Goal: Complete application form: Complete application form

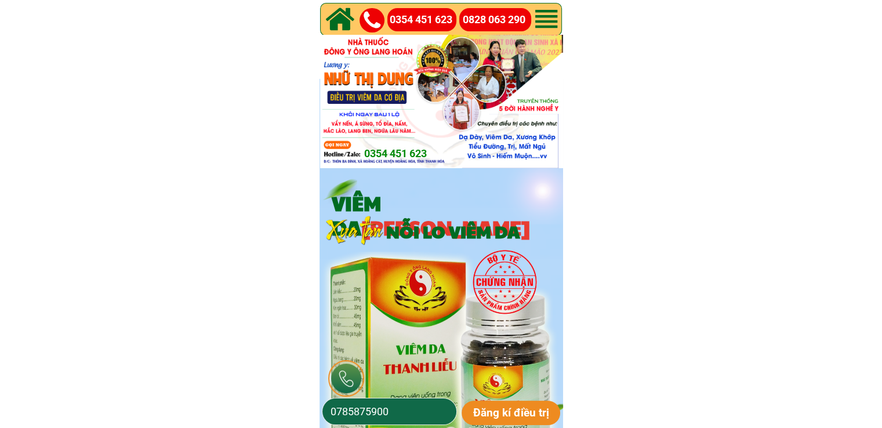
click at [401, 423] on input "0785875900" at bounding box center [390, 411] width 124 height 26
paste input "398293324"
type input "0398293324"
click at [482, 415] on p "Đăng kí điều trị" at bounding box center [511, 413] width 99 height 24
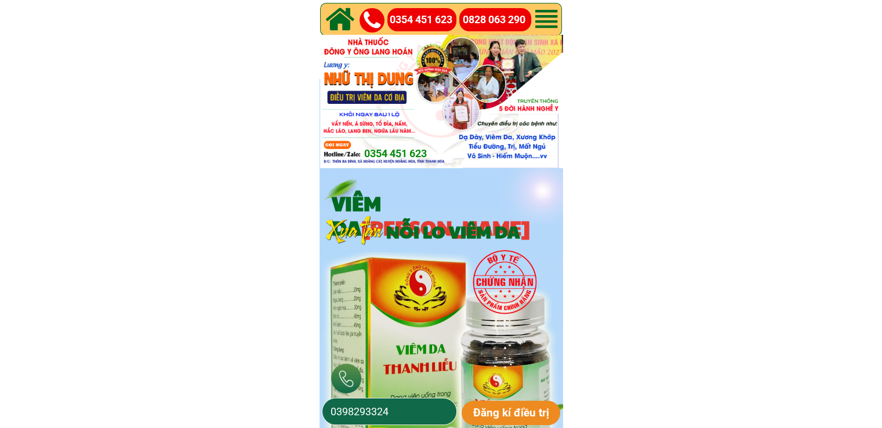
click at [393, 406] on input "0398293324" at bounding box center [390, 411] width 124 height 26
paste input "933044961"
type input "0933044961"
click at [489, 412] on p "Đăng kí điều trị" at bounding box center [511, 413] width 99 height 24
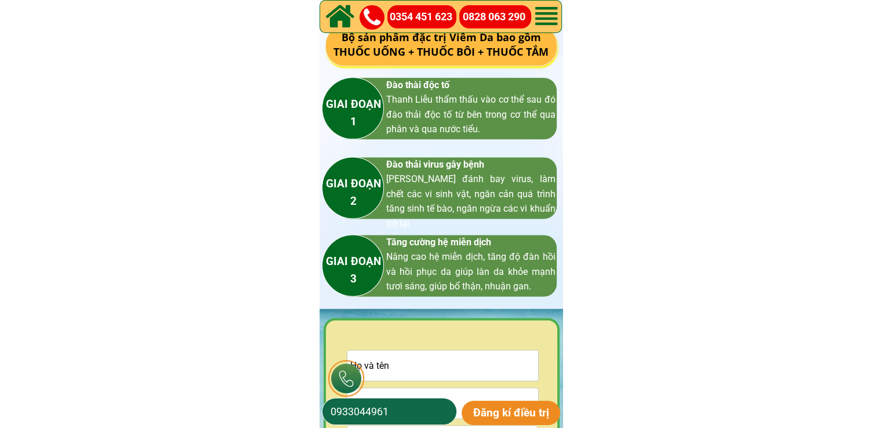
scroll to position [1624, 0]
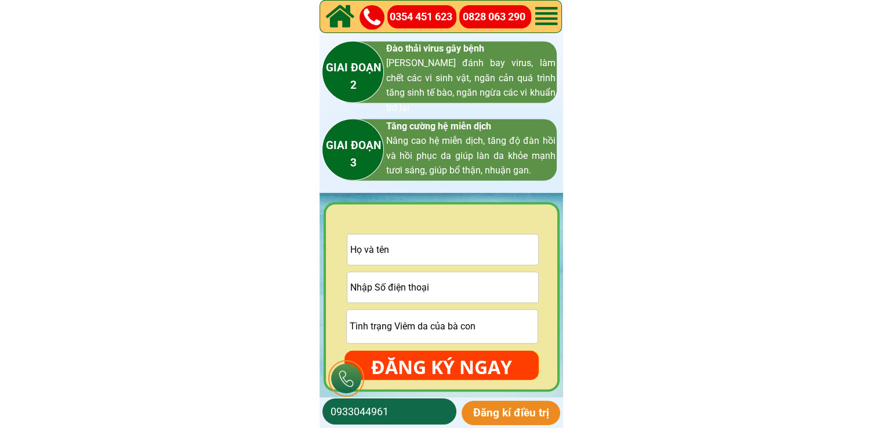
click at [463, 245] on input "text" at bounding box center [442, 249] width 191 height 30
paste input "[PERSON_NAME]"
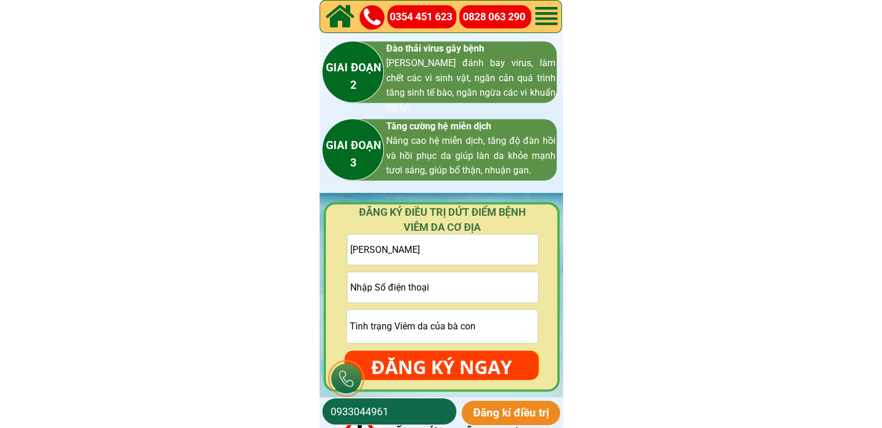
type input "[PERSON_NAME]"
click at [474, 292] on input "tel" at bounding box center [442, 287] width 191 height 30
paste input "0363828872"
type input "0363828872"
drag, startPoint x: 485, startPoint y: 360, endPoint x: 579, endPoint y: 173, distance: 209.8
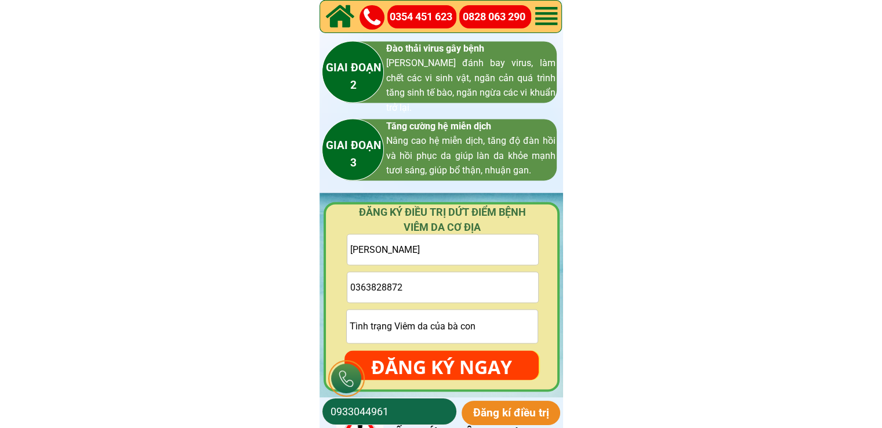
click at [485, 360] on p "ĐĂNG KÝ NGAY" at bounding box center [441, 367] width 194 height 34
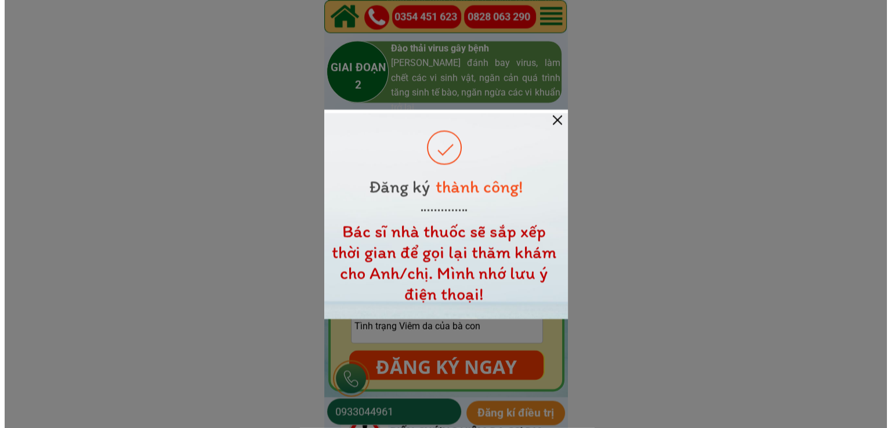
scroll to position [0, 0]
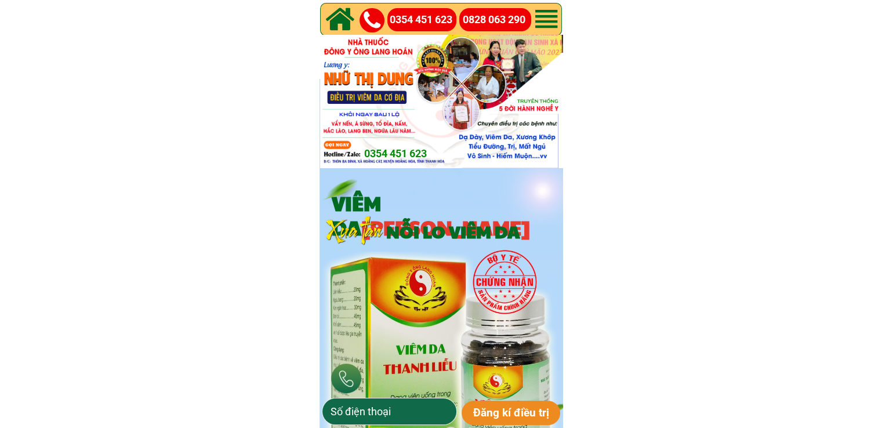
click at [396, 401] on input "tel" at bounding box center [390, 411] width 124 height 26
paste input "0777719060"
drag, startPoint x: 506, startPoint y: 405, endPoint x: 497, endPoint y: 405, distance: 8.7
click at [507, 405] on p "Đăng kí điều trị" at bounding box center [511, 413] width 99 height 24
click at [416, 410] on input "0363828872" at bounding box center [390, 411] width 124 height 26
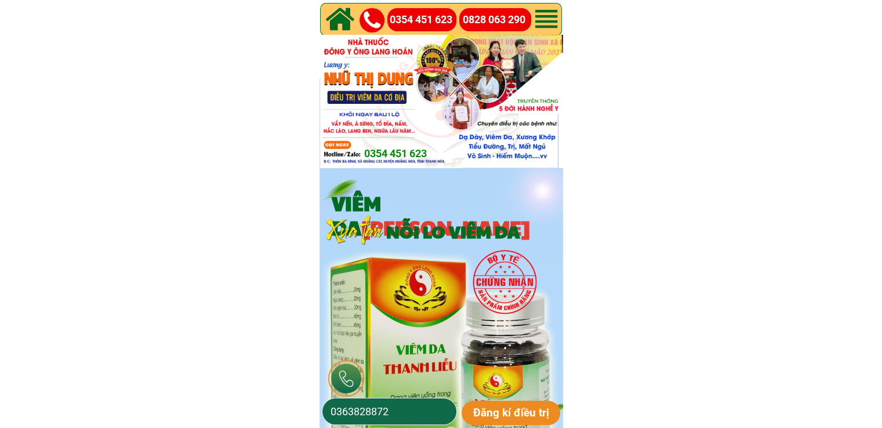
click at [416, 410] on input "0363828872" at bounding box center [390, 411] width 124 height 26
paste input "777719060"
type input "0777719060"
click at [494, 422] on p "Đăng kí điều trị" at bounding box center [511, 413] width 99 height 24
click at [435, 401] on input "tel" at bounding box center [390, 411] width 124 height 26
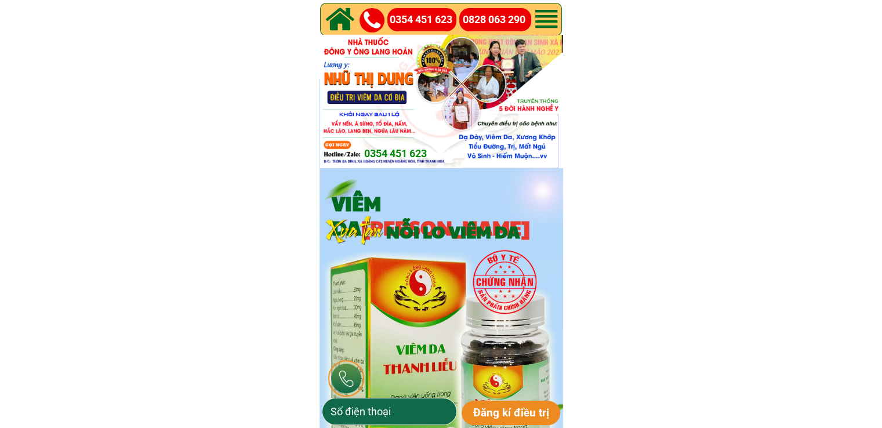
paste input "0976206831"
click at [539, 408] on p "Đăng kí điều trị" at bounding box center [511, 413] width 99 height 24
click at [438, 403] on input "0363828872" at bounding box center [390, 411] width 124 height 26
paste input "976206831"
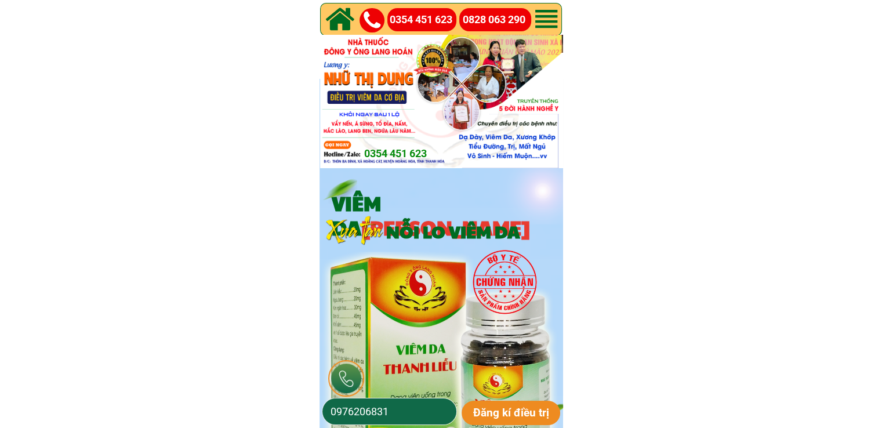
type input "0976206831"
click at [524, 416] on p "Đăng kí điều trị" at bounding box center [511, 413] width 99 height 24
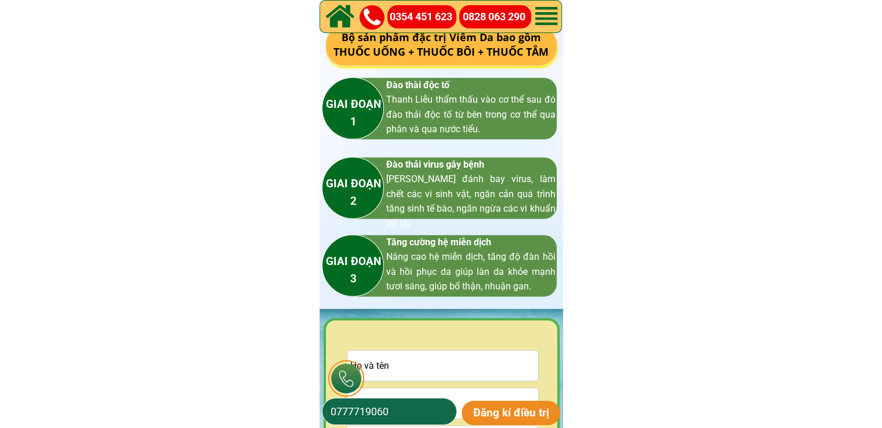
scroll to position [1739, 0]
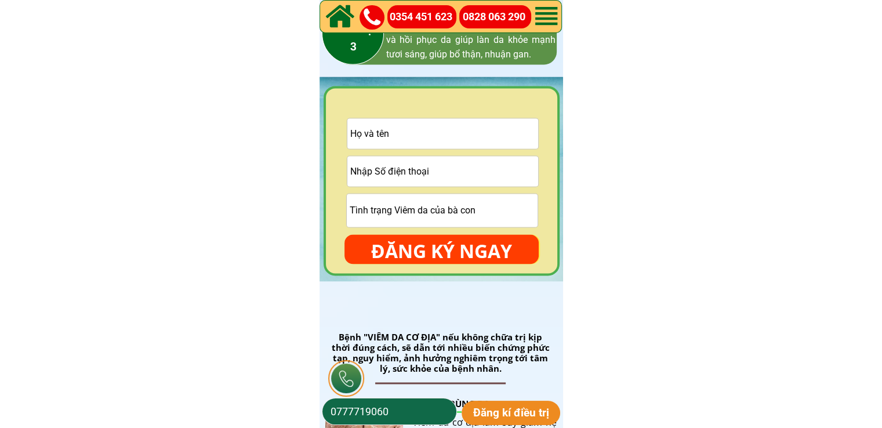
drag, startPoint x: 434, startPoint y: 152, endPoint x: 440, endPoint y: 133, distance: 19.6
click at [435, 146] on form "ĐĂNG KÝ NGAY" at bounding box center [441, 191] width 194 height 146
click at [442, 130] on input "text" at bounding box center [442, 133] width 191 height 30
paste input "[PERSON_NAME]"
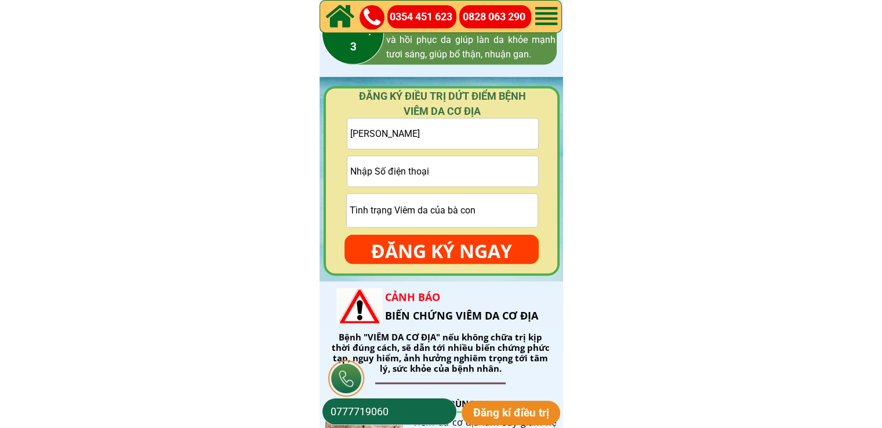
type input "[PERSON_NAME]"
click at [400, 172] on input "tel" at bounding box center [442, 171] width 191 height 30
paste input "0974852831"
type input "0974852831"
drag, startPoint x: 431, startPoint y: 233, endPoint x: 431, endPoint y: 246, distance: 13.3
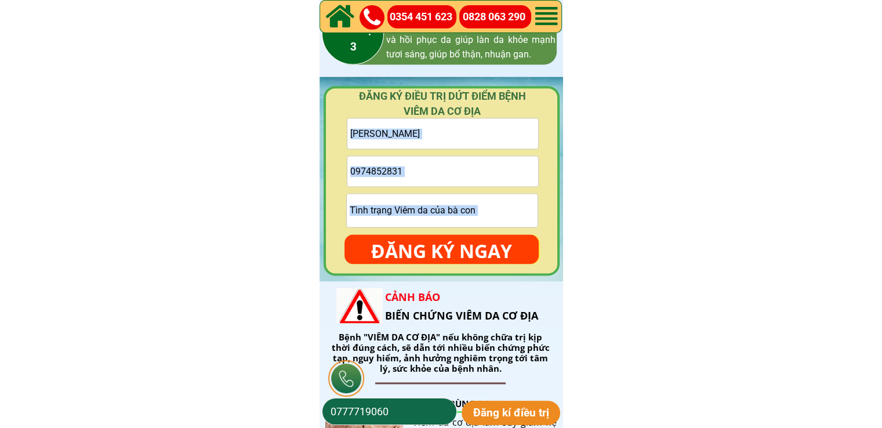
click at [431, 244] on form "Chú khanh 0974852831 ĐĂNG KÝ NGAY" at bounding box center [441, 191] width 194 height 146
drag, startPoint x: 431, startPoint y: 246, endPoint x: 401, endPoint y: 175, distance: 76.9
click at [431, 246] on p "ĐĂNG KÝ NGAY" at bounding box center [441, 251] width 194 height 34
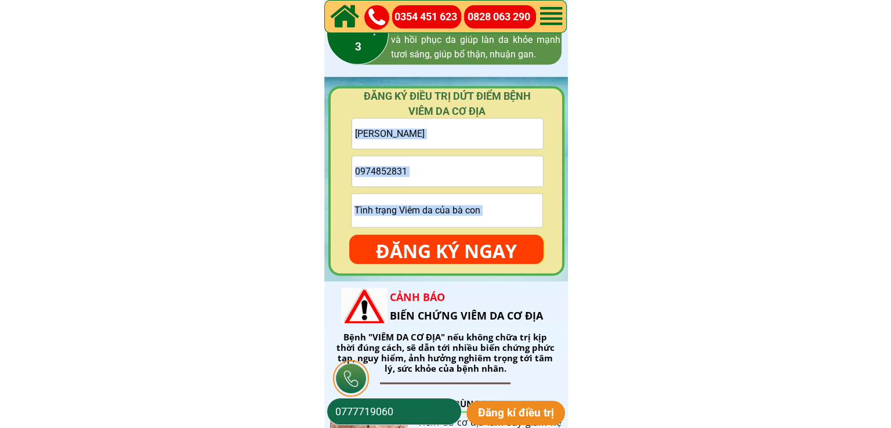
scroll to position [0, 0]
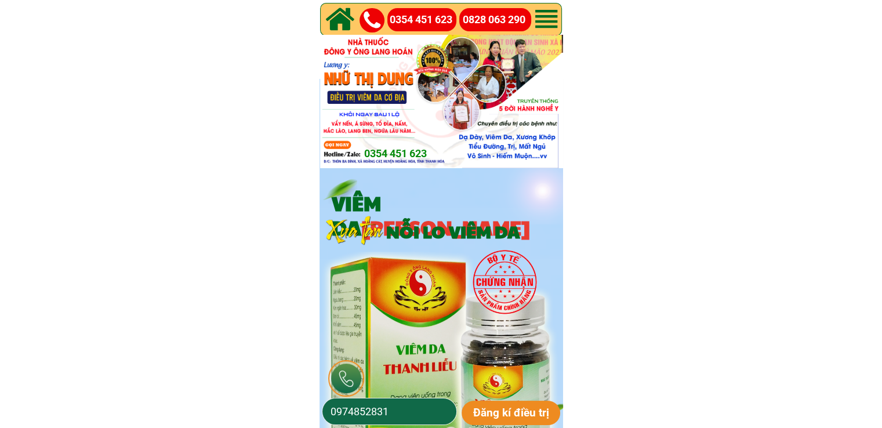
click at [417, 416] on input "0974852831" at bounding box center [390, 411] width 124 height 26
paste input "08366792"
type input "0908366792"
click at [494, 413] on p "Đăng kí điều trị" at bounding box center [511, 413] width 99 height 24
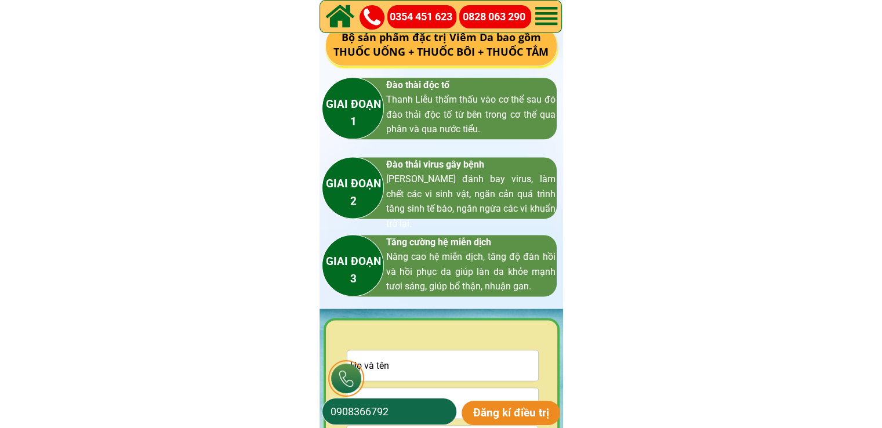
scroll to position [1682, 0]
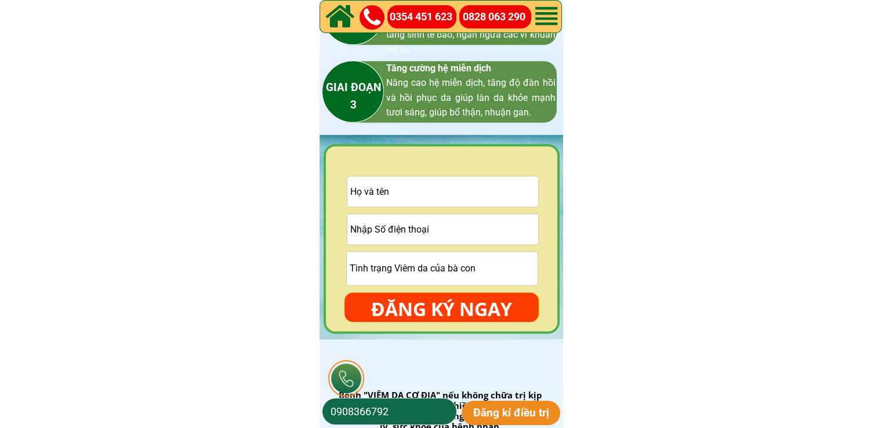
click at [426, 200] on input "text" at bounding box center [442, 191] width 191 height 30
paste input "Thái thj"
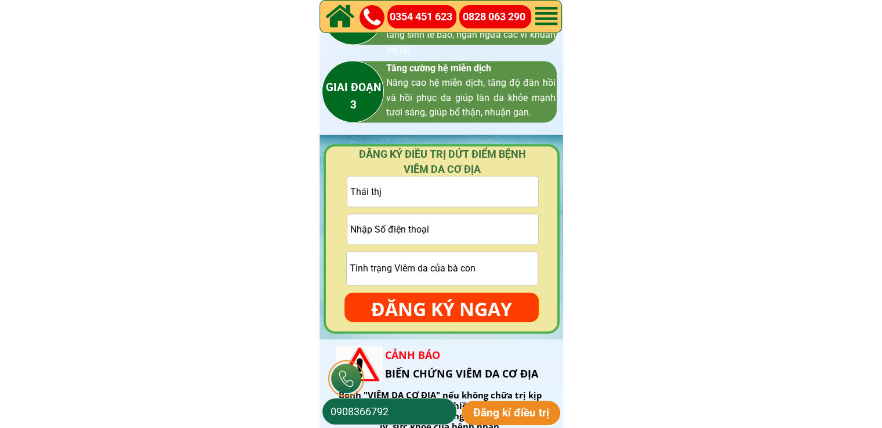
type input "Thái thj"
click at [399, 233] on input "tel" at bounding box center [442, 229] width 191 height 30
paste input "0978819137"
type input "0978819137"
click at [444, 316] on p "ĐĂNG KÝ NGAY" at bounding box center [441, 309] width 194 height 34
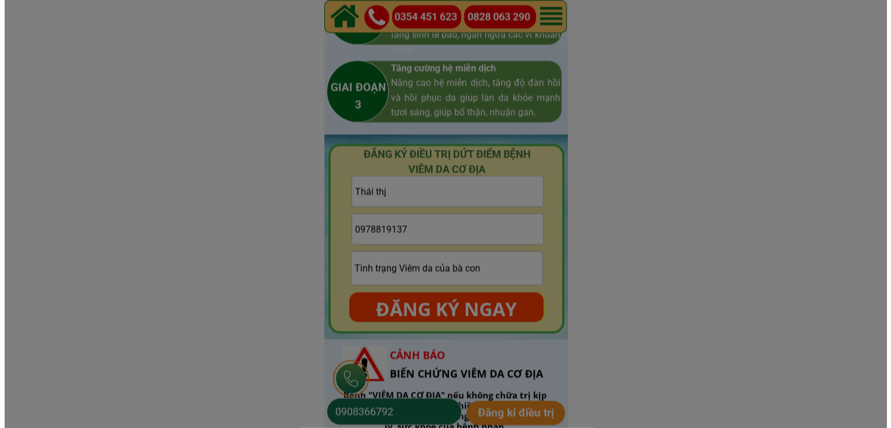
scroll to position [0, 0]
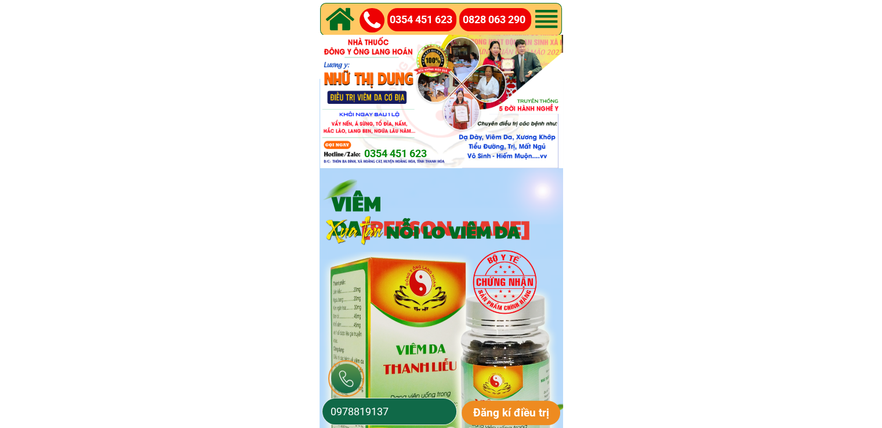
click at [397, 416] on input "0978819137" at bounding box center [390, 411] width 124 height 26
click at [399, 416] on input "0978819137" at bounding box center [390, 411] width 124 height 26
paste input "0366972236"
click at [395, 416] on input "09788191370366972236" at bounding box center [390, 411] width 124 height 26
click at [394, 415] on input "09788191370366972236" at bounding box center [390, 411] width 124 height 26
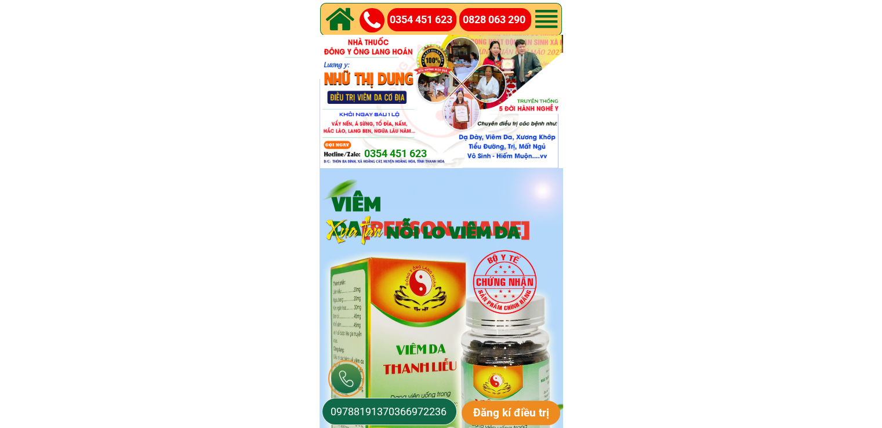
click at [394, 415] on input "09788191370366972236" at bounding box center [390, 411] width 124 height 26
paste input "tel"
type input "0366972236"
drag, startPoint x: 518, startPoint y: 404, endPoint x: 504, endPoint y: 388, distance: 21.8
click at [517, 404] on p "Đăng kí điều trị" at bounding box center [511, 413] width 99 height 24
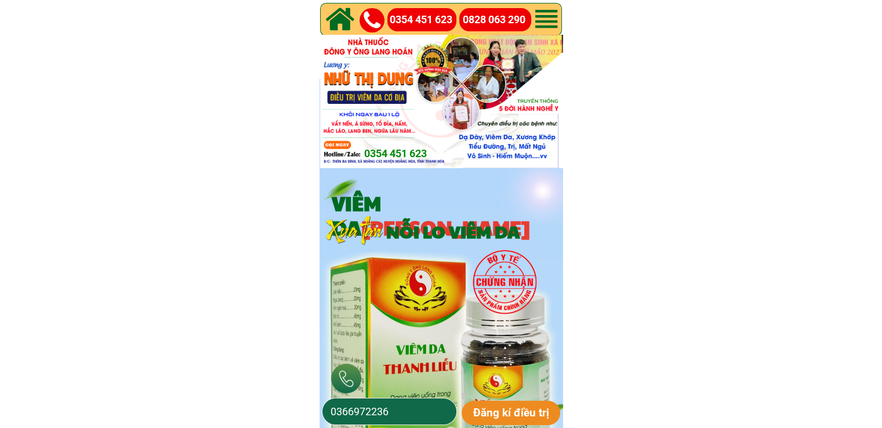
click at [403, 406] on input "0366972236" at bounding box center [390, 411] width 124 height 26
paste input "48622993"
type input "0348622993"
click at [487, 406] on p "Đăng kí điều trị" at bounding box center [511, 413] width 99 height 24
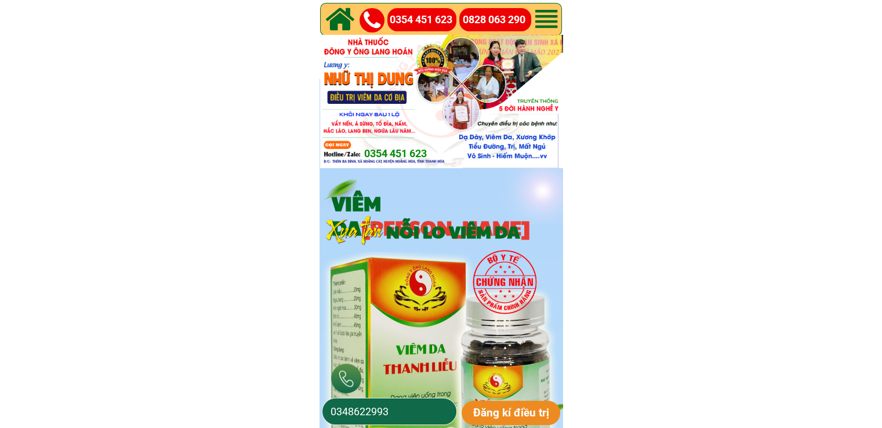
click at [424, 406] on input "0348622993" at bounding box center [390, 411] width 124 height 26
paste input "982507487"
type input "0982507487"
click at [492, 408] on p "Đăng kí điều trị" at bounding box center [511, 413] width 99 height 24
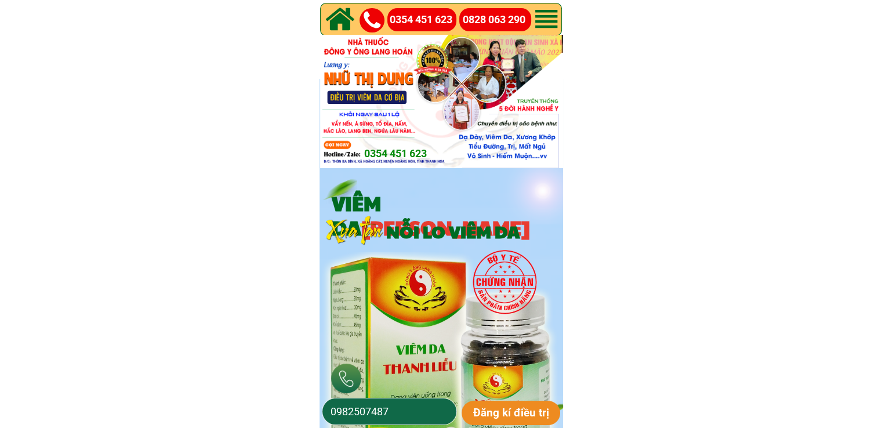
click at [406, 409] on input "0982507487" at bounding box center [390, 411] width 124 height 26
paste input "329557675"
type input "0329557675"
click at [518, 404] on p "Đăng kí điều trị" at bounding box center [511, 413] width 99 height 24
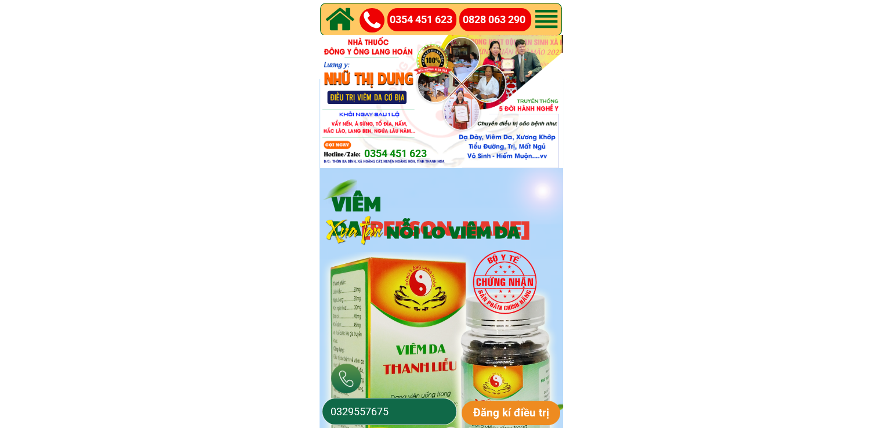
click at [394, 408] on input "0329557675" at bounding box center [390, 411] width 124 height 26
paste input "392144786"
click at [477, 412] on p "Đăng kí điều trị" at bounding box center [511, 413] width 99 height 24
click at [332, 406] on input "392144786" at bounding box center [390, 411] width 124 height 26
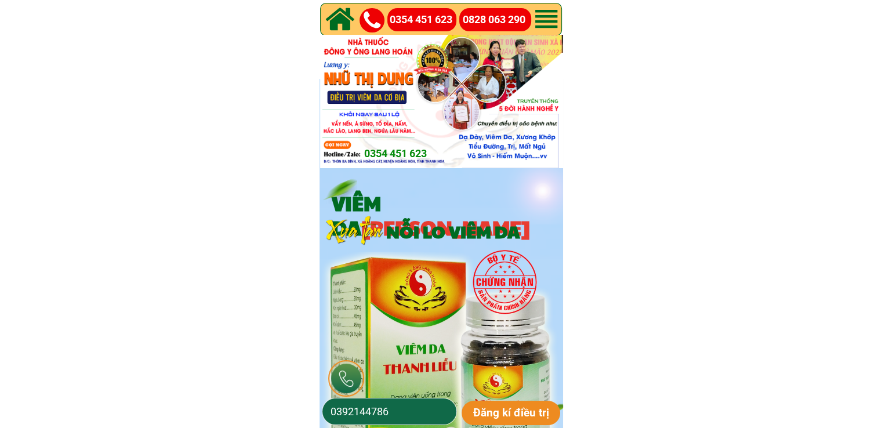
click at [428, 411] on input "0392144786" at bounding box center [390, 411] width 124 height 26
type input "0392144786"
click at [505, 416] on p "Đăng kí điều trị" at bounding box center [511, 413] width 99 height 24
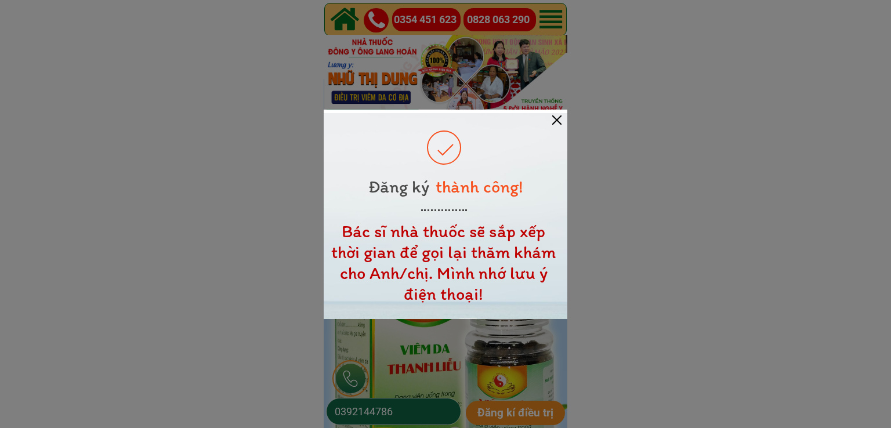
drag, startPoint x: 555, startPoint y: 117, endPoint x: 390, endPoint y: 35, distance: 184.9
click at [547, 115] on div "thành công! Đăng ký Bác sĩ nhà thuốc sẽ sắp xếp thời gian để gọi lại thăm khám …" at bounding box center [446, 214] width 244 height 209
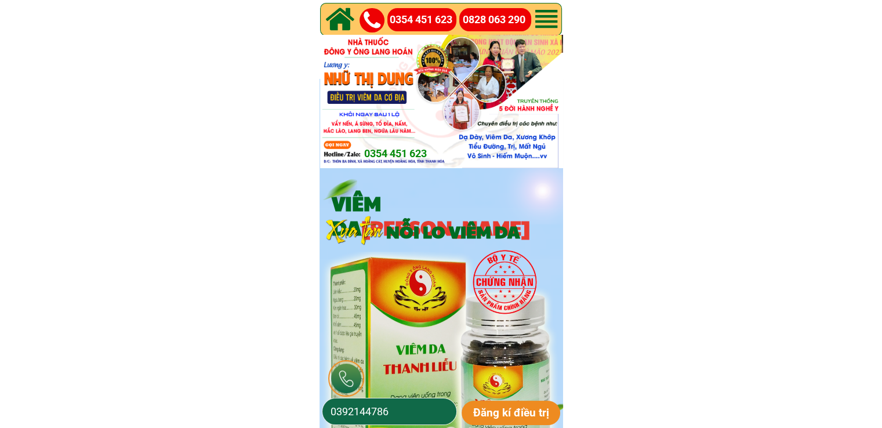
click at [436, 419] on input "0392144786" at bounding box center [390, 411] width 124 height 26
click at [436, 418] on input "0392144786" at bounding box center [390, 411] width 124 height 26
paste input "35831655"
type input "0335831655"
click at [522, 412] on p "Đăng kí điều trị" at bounding box center [511, 413] width 99 height 24
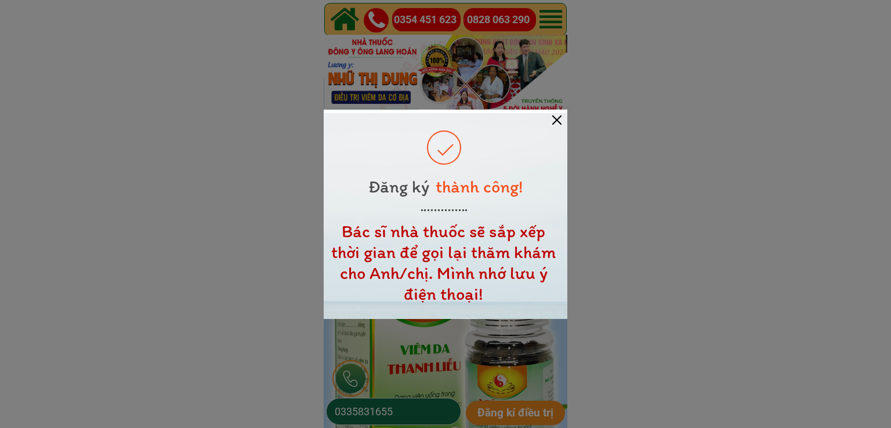
click at [559, 115] on div at bounding box center [556, 119] width 9 height 9
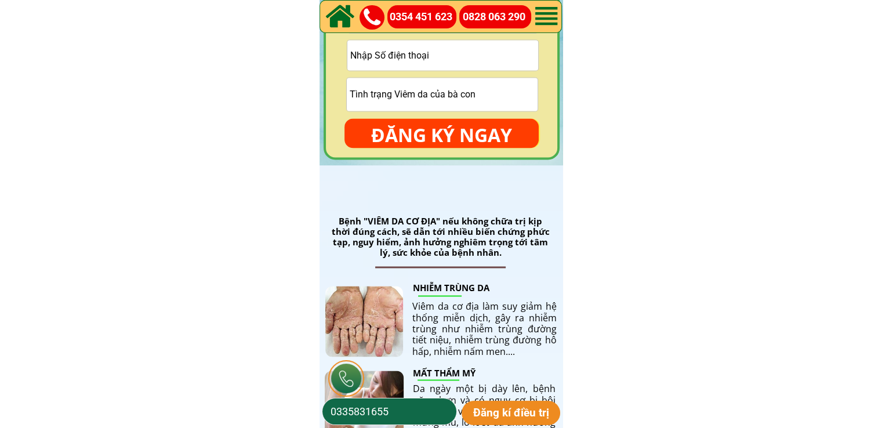
scroll to position [1797, 0]
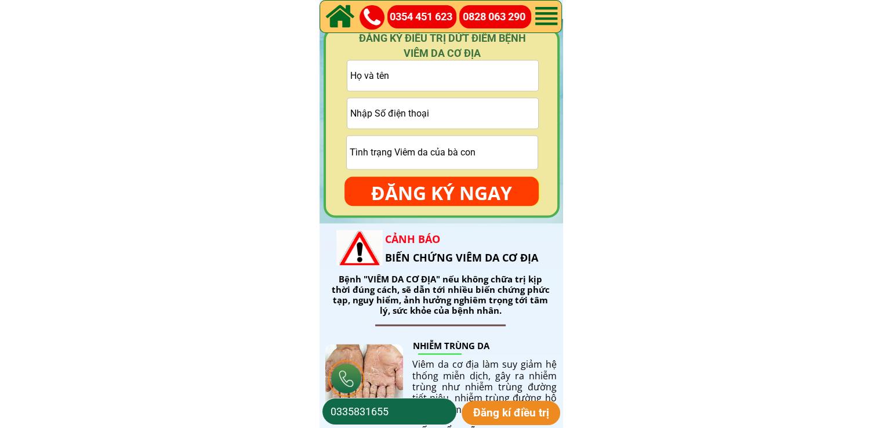
click at [471, 107] on input "tel" at bounding box center [442, 113] width 191 height 30
paste input "O394963976"
type input "O394963976"
click at [435, 82] on input "text" at bounding box center [442, 75] width 191 height 30
paste input "Nguyễn Văn Hiệp"
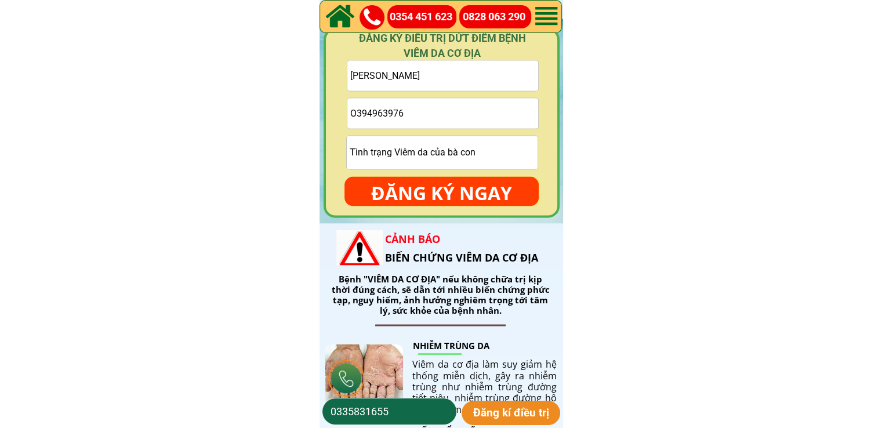
type input "Nguyễn Văn Hiệp"
drag, startPoint x: 354, startPoint y: 117, endPoint x: 341, endPoint y: 118, distance: 12.8
click at [343, 117] on div "ĐĂNG KÝ ĐIỀU TRỊ DỨT ĐIỂM BỆNH VIÊM DA CƠ ĐỊA Nguyễn Văn Hiệp O394963976 ĐĂNG K…" at bounding box center [442, 123] width 236 height 190
type input "0394963976"
click at [453, 212] on div at bounding box center [442, 123] width 236 height 190
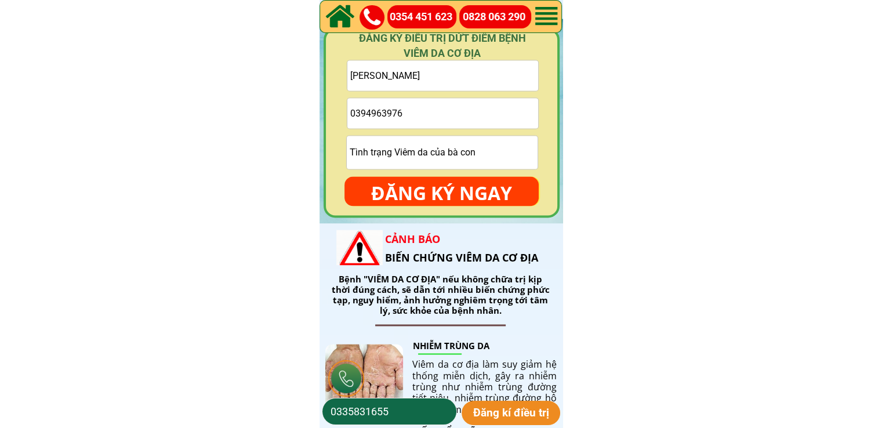
click at [470, 191] on p "ĐĂNG KÝ NGAY" at bounding box center [441, 193] width 194 height 34
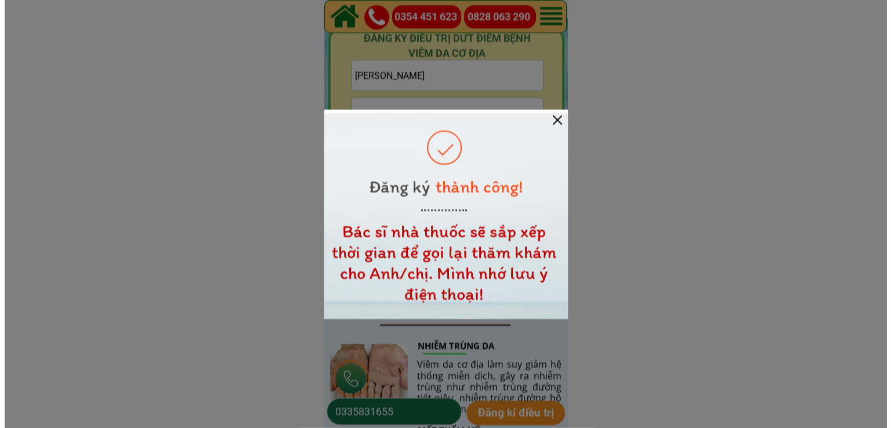
scroll to position [0, 0]
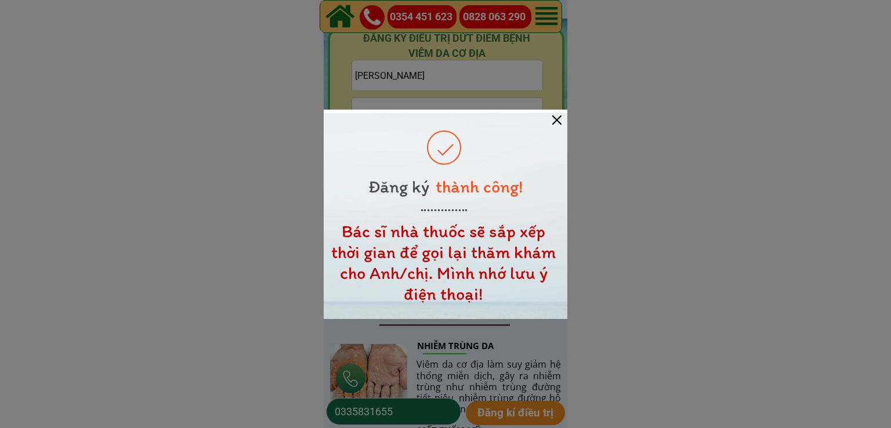
click at [559, 117] on div at bounding box center [556, 119] width 9 height 9
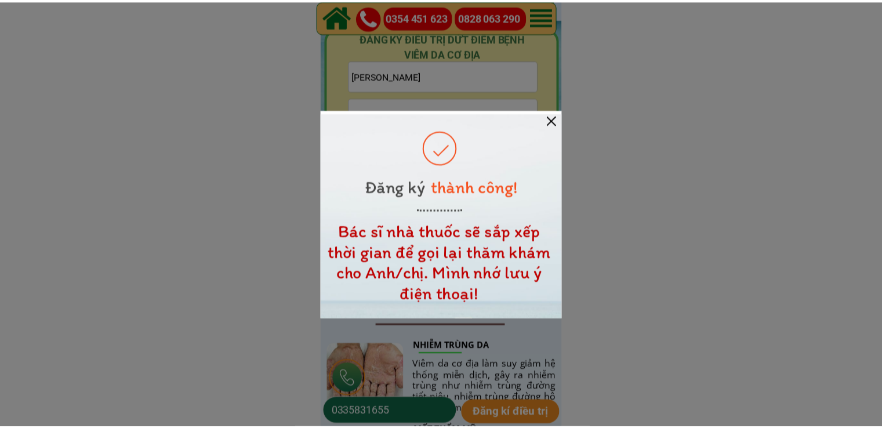
scroll to position [1797, 0]
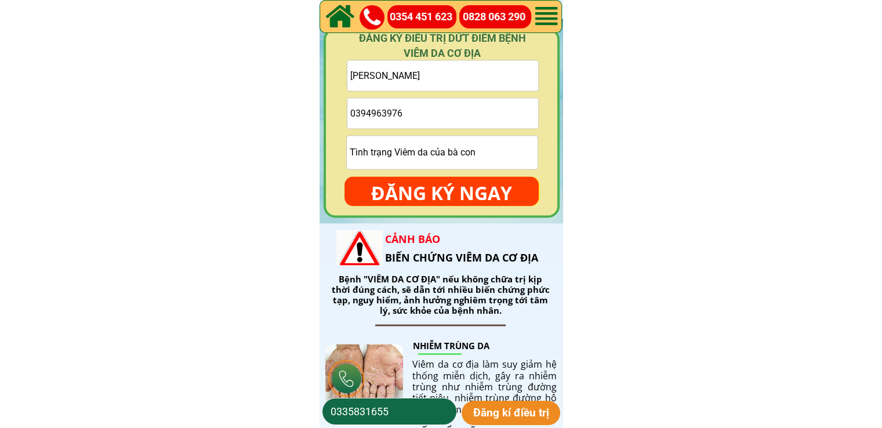
click at [441, 119] on input "0394963976" at bounding box center [442, 113] width 191 height 30
paste input "0913019536"
type input "0913019536"
click at [462, 81] on input "Nguyễn Văn Hiệp" at bounding box center [442, 75] width 191 height 30
paste input "Lại Văn Bình"
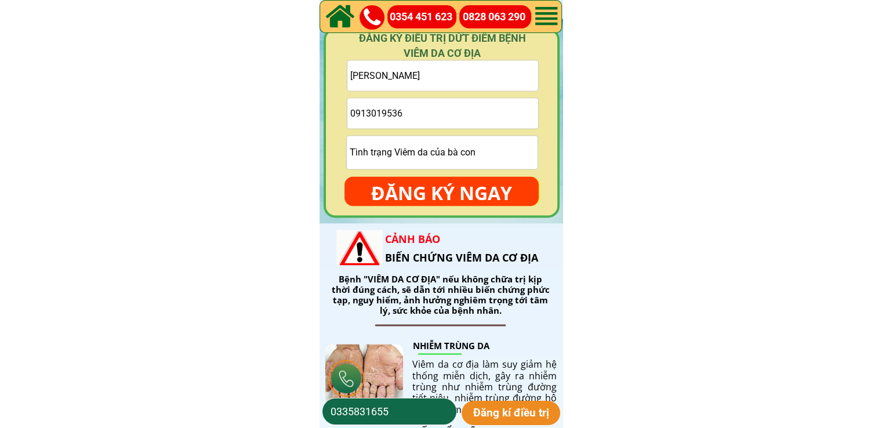
type input "Lại Văn Bình"
click at [463, 186] on p "ĐĂNG KÝ NGAY" at bounding box center [441, 193] width 194 height 34
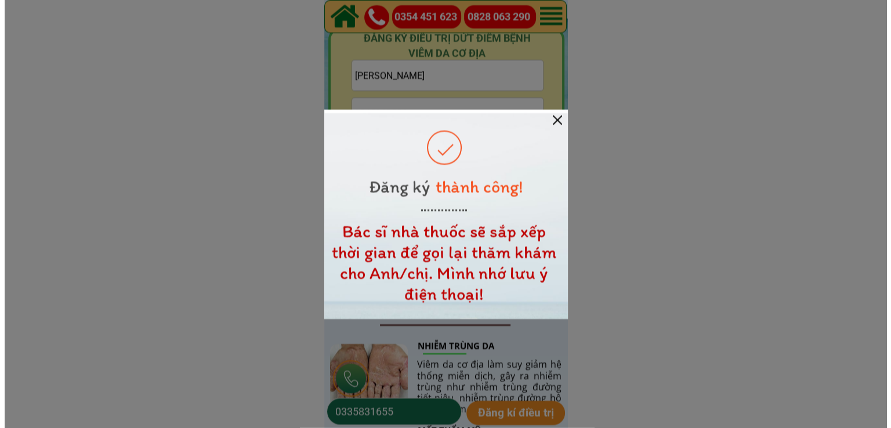
scroll to position [0, 0]
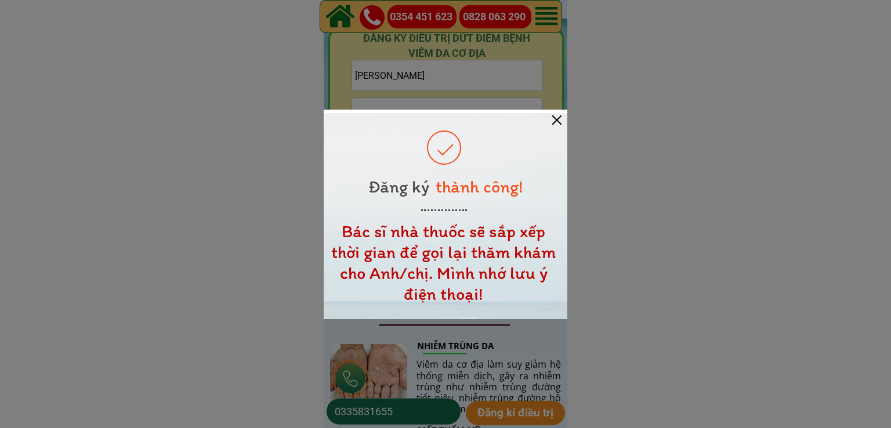
click at [555, 118] on div at bounding box center [556, 119] width 9 height 9
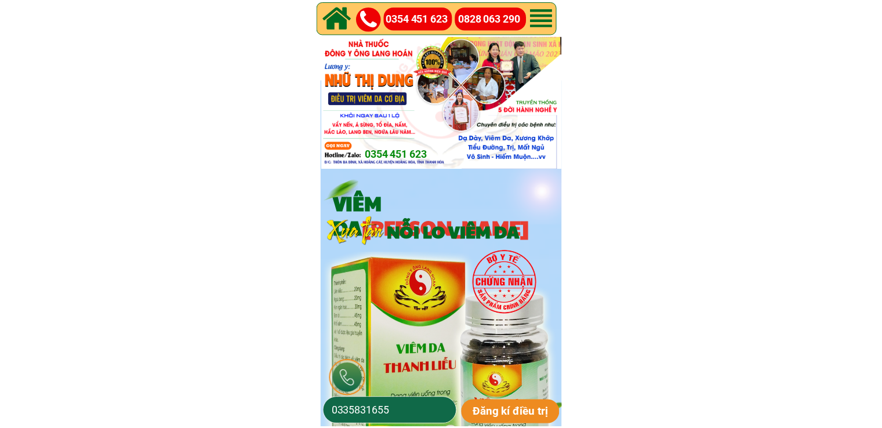
scroll to position [1797, 0]
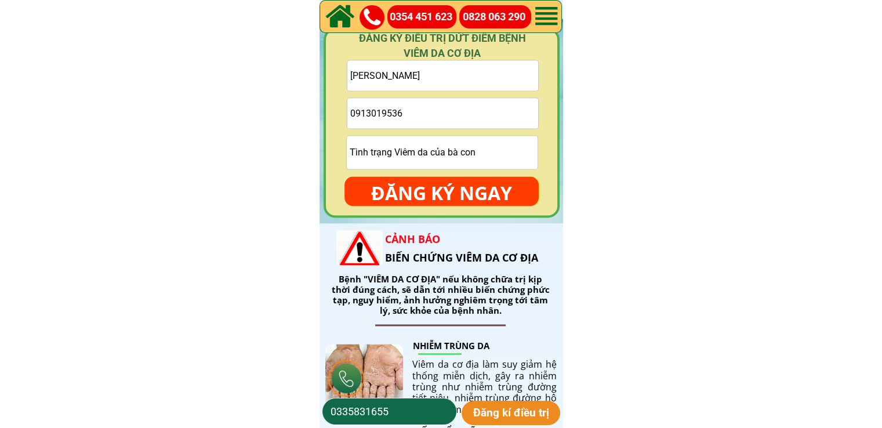
click at [508, 117] on input "0913019536" at bounding box center [442, 113] width 191 height 30
paste input "0834037133"
type input "0834037133"
click at [451, 75] on input "text" at bounding box center [442, 75] width 191 height 30
paste input "Kiên TN"
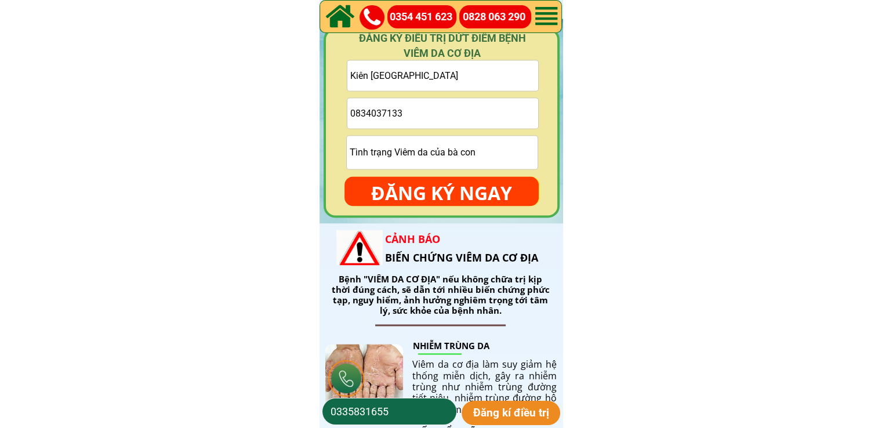
type input "Kiên TN"
click at [447, 180] on p "ĐĂNG KÝ NGAY" at bounding box center [441, 193] width 194 height 34
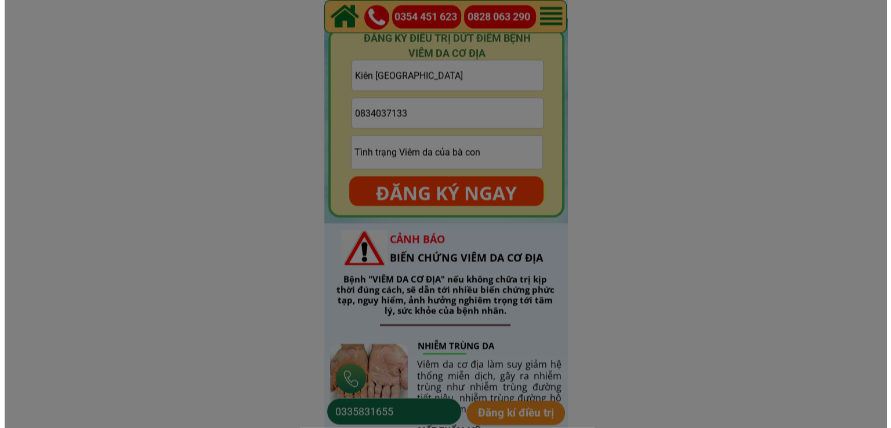
scroll to position [0, 0]
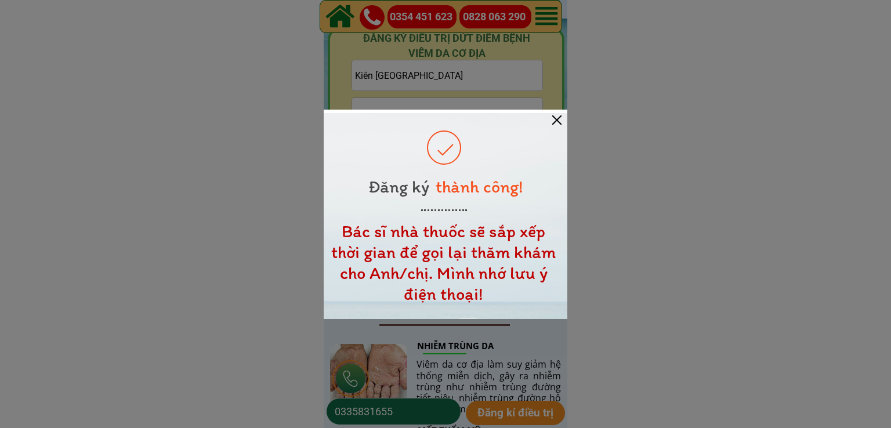
drag, startPoint x: 564, startPoint y: 119, endPoint x: 558, endPoint y: 121, distance: 6.2
click at [563, 119] on div at bounding box center [446, 216] width 244 height 206
click at [558, 121] on div at bounding box center [556, 119] width 9 height 9
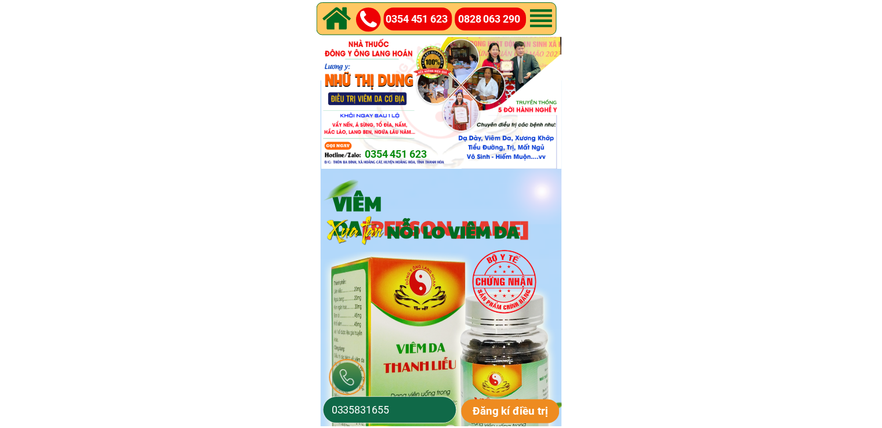
scroll to position [1797, 0]
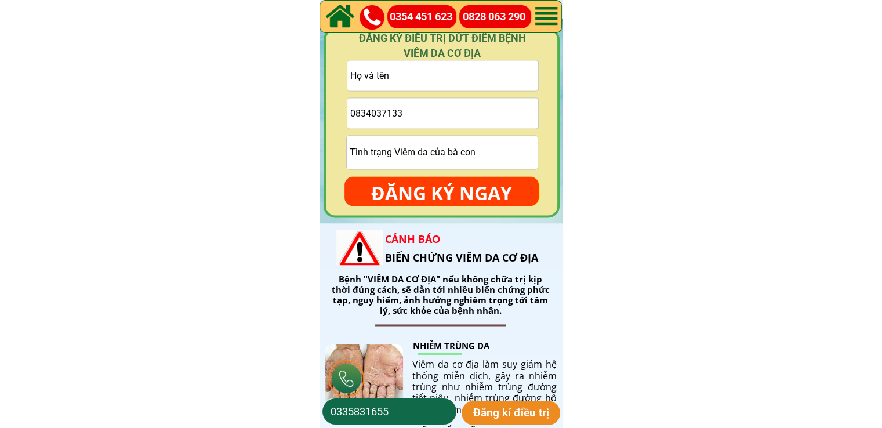
click at [485, 79] on input "text" at bounding box center [442, 75] width 191 height 30
paste input "Hoàng Huyền"
type input "Hoàng Huyền"
click at [471, 105] on input "0834037133" at bounding box center [442, 113] width 191 height 30
paste input "0862221820"
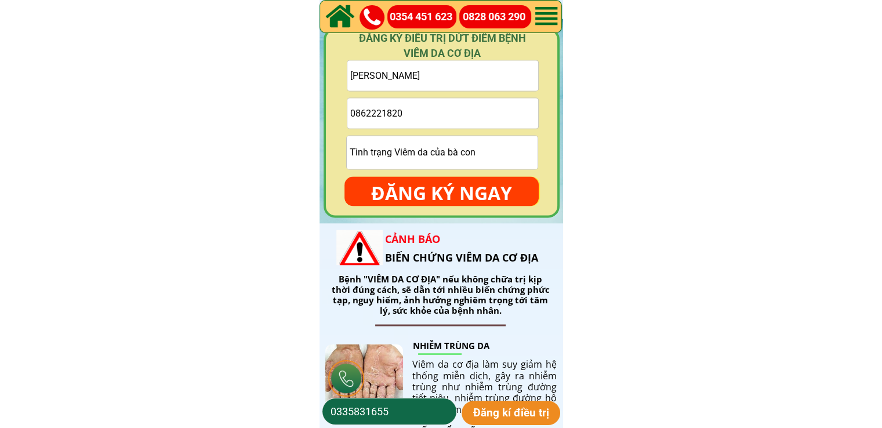
type input "0862221820"
click at [446, 187] on p "ĐĂNG KÝ NGAY" at bounding box center [441, 193] width 194 height 34
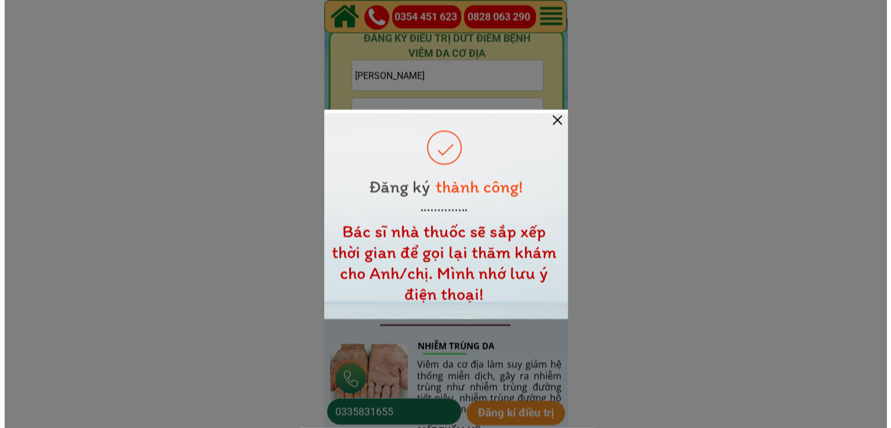
scroll to position [0, 0]
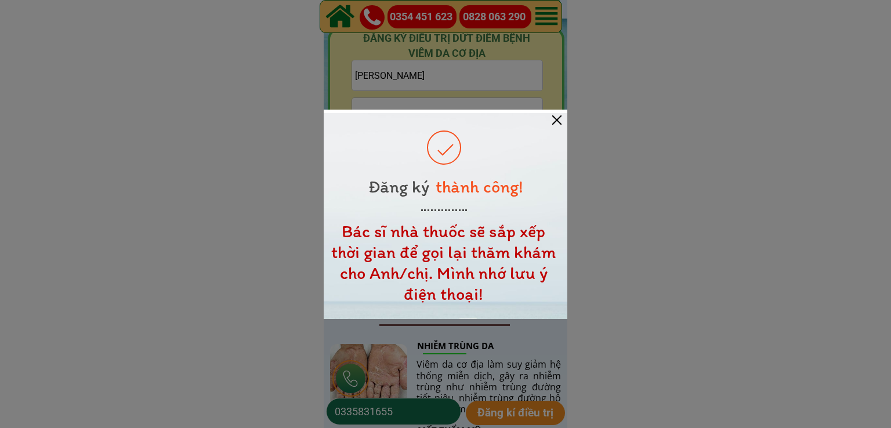
click at [558, 118] on div at bounding box center [556, 119] width 9 height 9
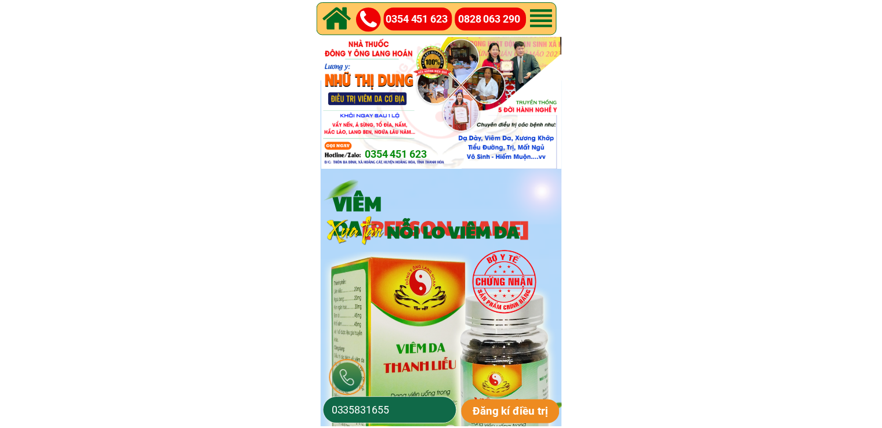
scroll to position [1797, 0]
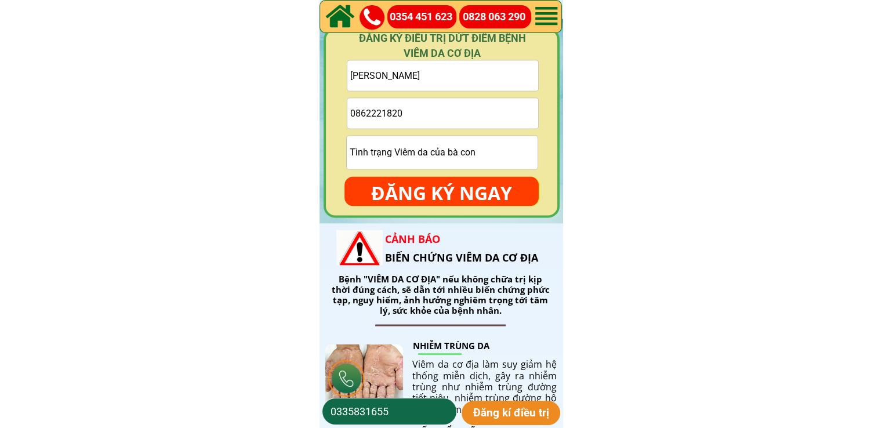
click at [487, 136] on input "text" at bounding box center [442, 152] width 191 height 33
click at [491, 117] on input "tel" at bounding box center [442, 113] width 191 height 30
paste input "0984068255"
type input "0984068255"
click at [471, 70] on input "text" at bounding box center [442, 75] width 191 height 30
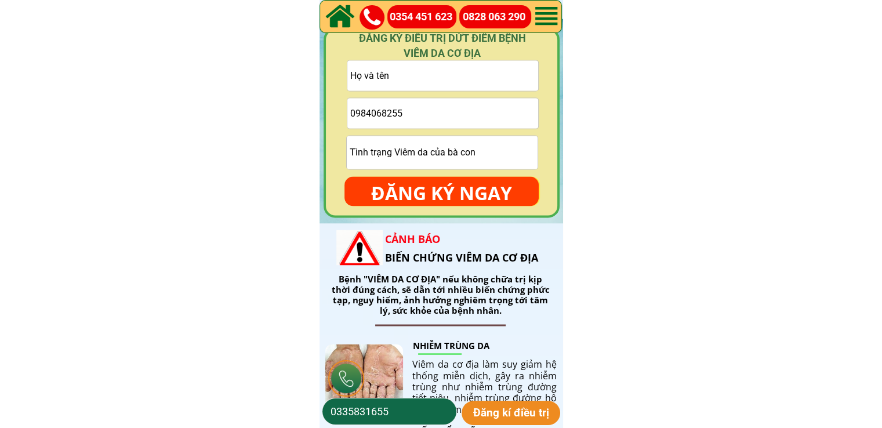
paste input "Hoa Nguyen"
type input "Hoa Nguyen"
click at [461, 184] on p "ĐĂNG KÝ NGAY" at bounding box center [441, 193] width 194 height 34
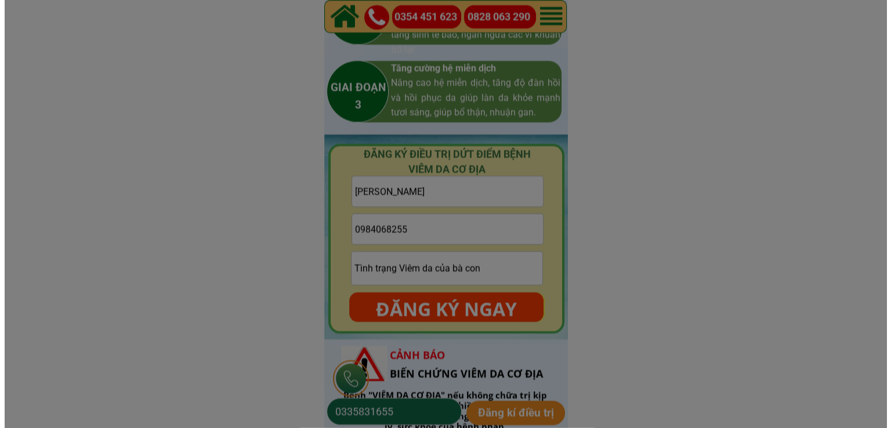
scroll to position [0, 0]
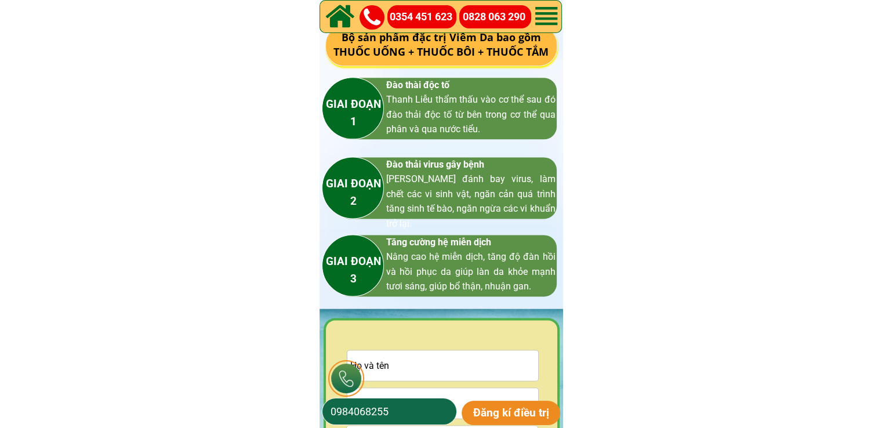
scroll to position [1624, 0]
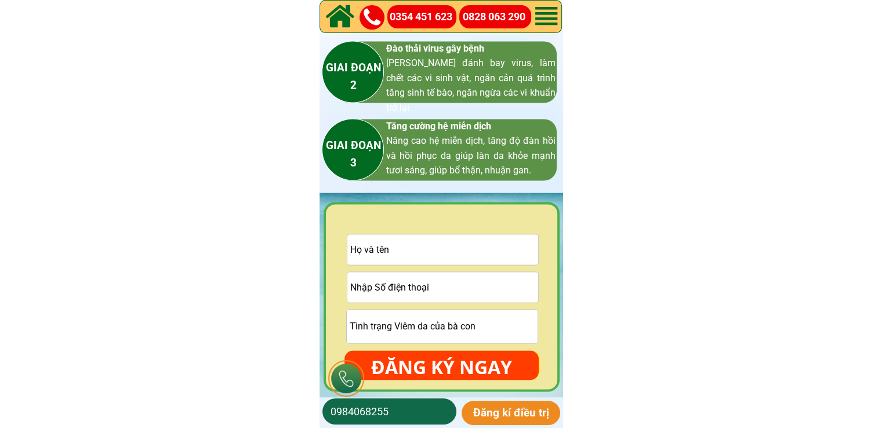
click at [426, 283] on input "tel" at bounding box center [442, 287] width 191 height 30
paste input "0986271430"
type input "0986271430"
click at [470, 258] on input "text" at bounding box center [442, 249] width 191 height 30
paste input "[PERSON_NAME]"
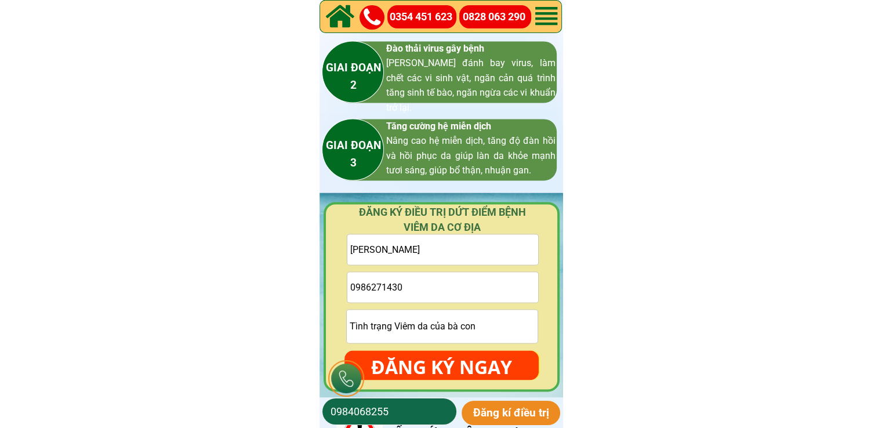
type input "[PERSON_NAME]"
drag, startPoint x: 452, startPoint y: 365, endPoint x: 452, endPoint y: 377, distance: 12.2
click at [452, 365] on p "ĐĂNG KÝ NGAY" at bounding box center [441, 367] width 194 height 34
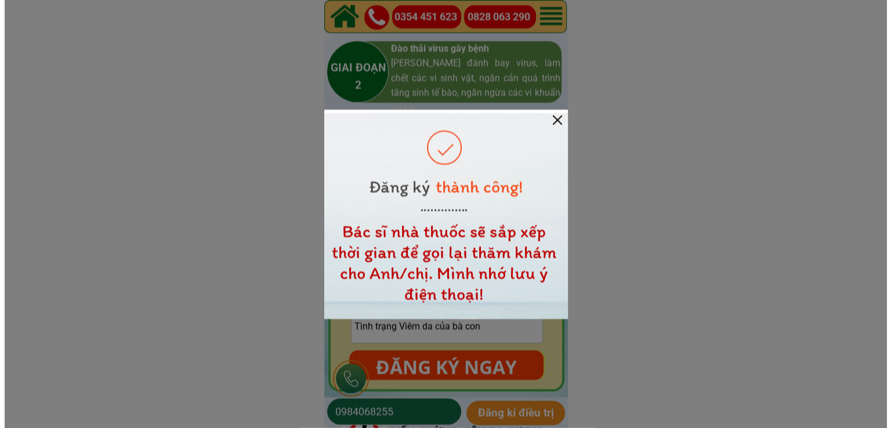
scroll to position [0, 0]
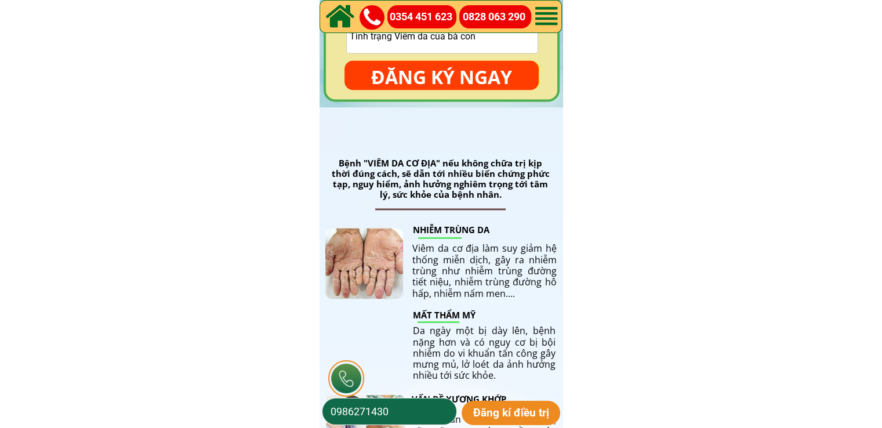
scroll to position [1739, 0]
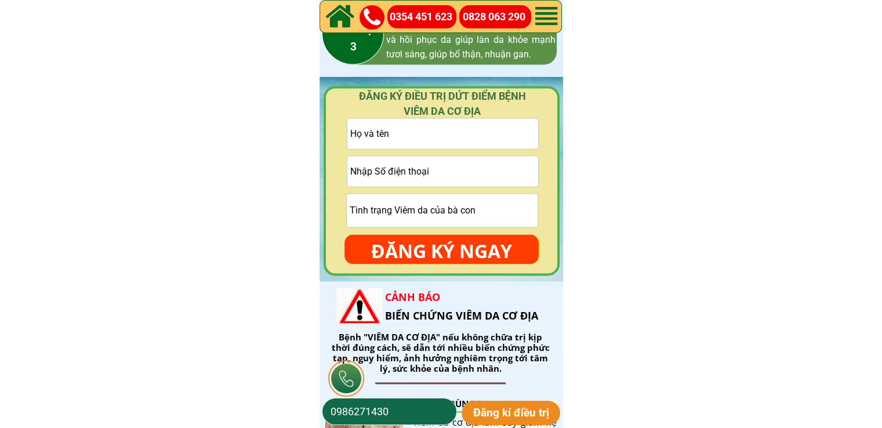
click at [432, 161] on input "tel" at bounding box center [442, 171] width 191 height 30
paste input "0862903220"
type input "0862903220"
click at [415, 402] on input "0986271430" at bounding box center [390, 411] width 124 height 26
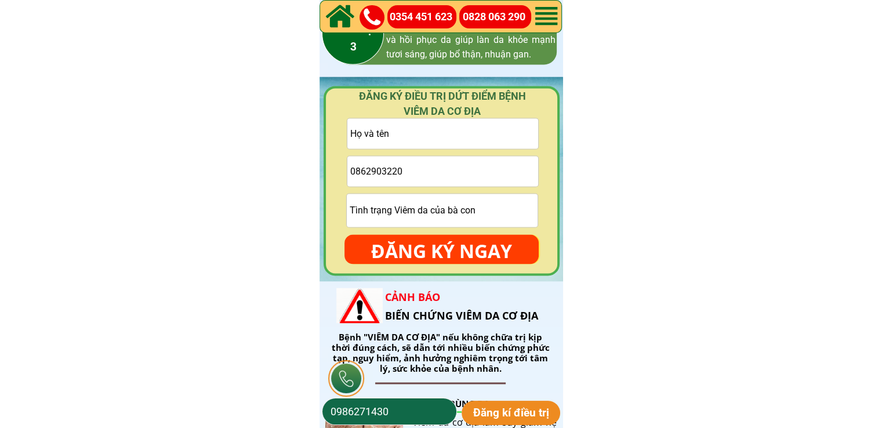
paste input "86290322"
type input "0862903220"
click at [485, 411] on p "Đăng kí điều trị" at bounding box center [511, 413] width 99 height 24
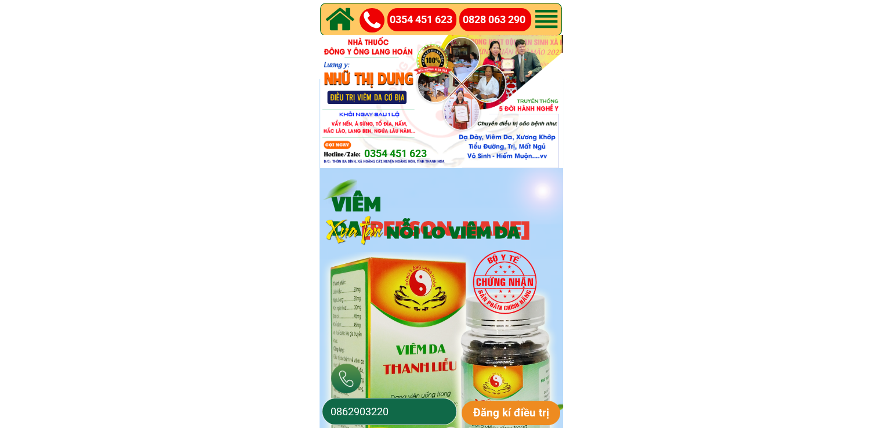
click at [401, 405] on input "0862903220" at bounding box center [390, 411] width 124 height 26
paste input "987601799"
type input "0987601799"
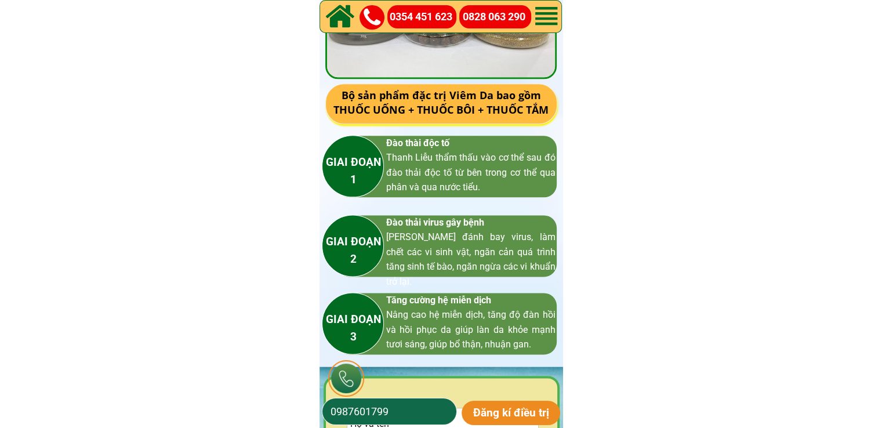
scroll to position [1739, 0]
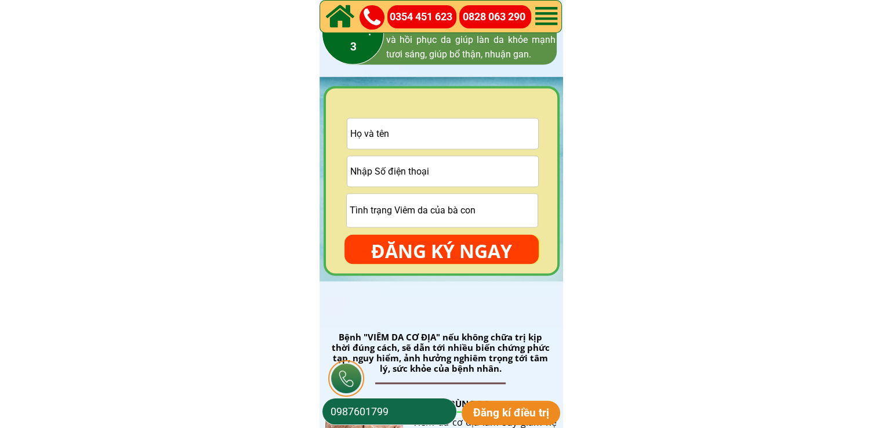
click at [456, 170] on input "tel" at bounding box center [442, 171] width 191 height 30
paste input "0987601799"
type input "0987601799"
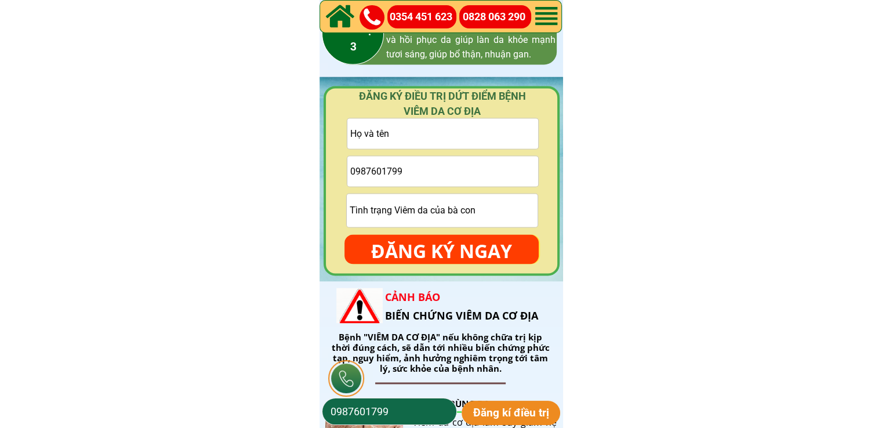
click at [433, 133] on input "text" at bounding box center [442, 133] width 191 height 30
paste input "[PERSON_NAME]"
type input "[PERSON_NAME]"
drag, startPoint x: 438, startPoint y: 244, endPoint x: 444, endPoint y: 251, distance: 9.1
click at [438, 244] on p "ĐĂNG KÝ NGAY" at bounding box center [441, 251] width 194 height 34
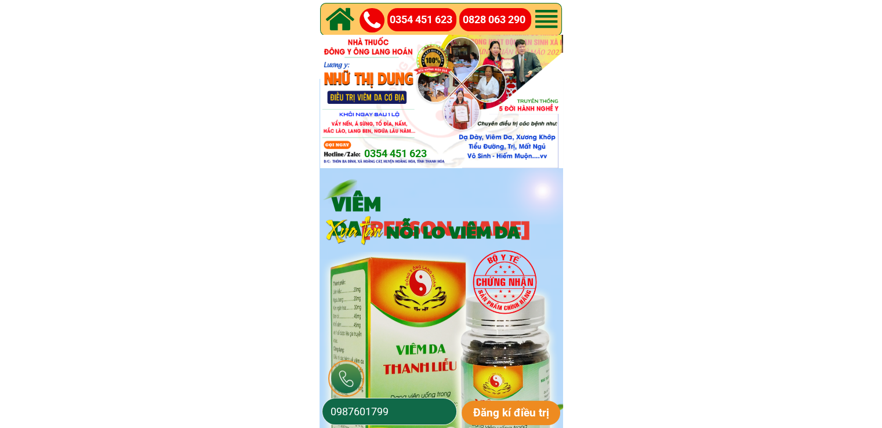
click at [436, 408] on input "0987601799" at bounding box center [390, 411] width 124 height 26
paste input "865922398"
type input "0865922398"
click at [496, 416] on p "Đăng kí điều trị" at bounding box center [511, 413] width 99 height 24
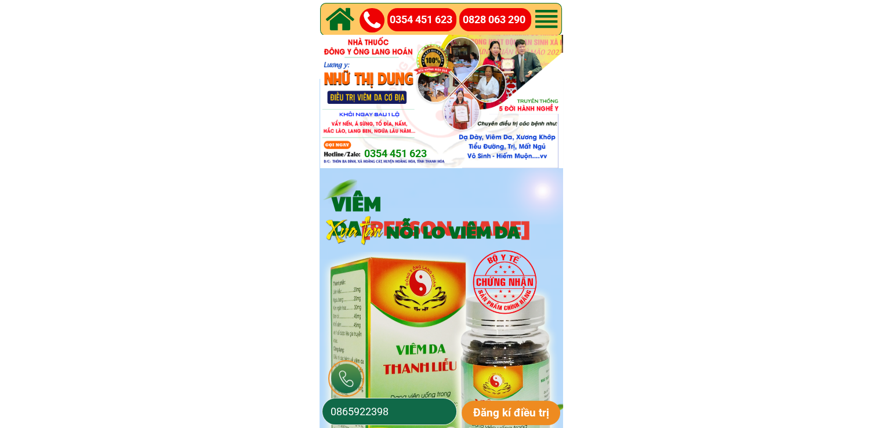
click at [413, 407] on input "0865922398" at bounding box center [390, 411] width 124 height 26
paste input "905760339"
type input "0905760339"
click at [495, 411] on p "Đăng kí điều trị" at bounding box center [511, 413] width 99 height 24
